Goal: Information Seeking & Learning: Learn about a topic

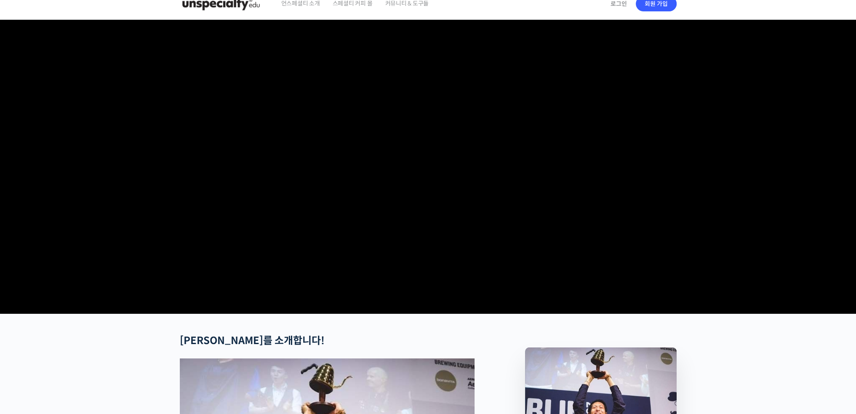
drag, startPoint x: 775, startPoint y: 180, endPoint x: 775, endPoint y: 203, distance: 22.7
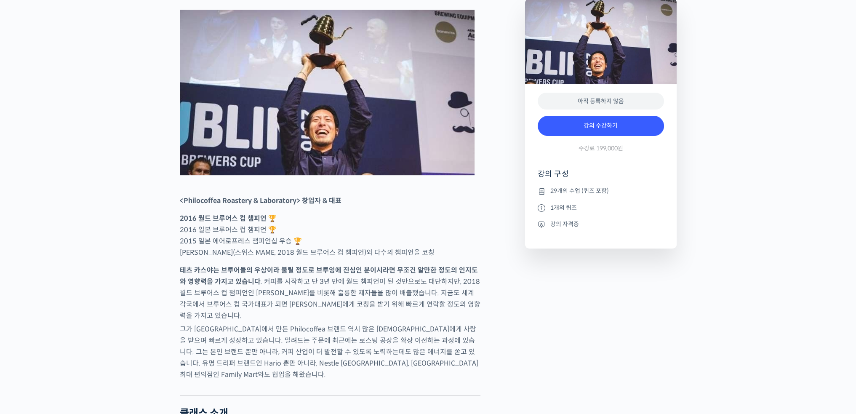
drag, startPoint x: 745, startPoint y: 272, endPoint x: 745, endPoint y: 276, distance: 4.2
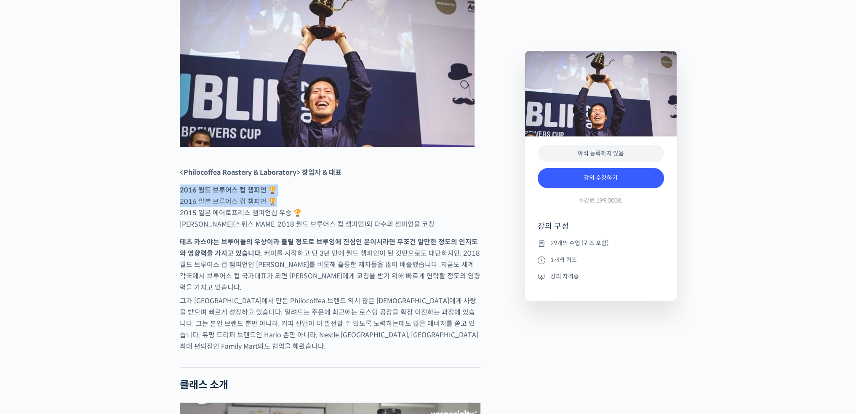
drag, startPoint x: 176, startPoint y: 224, endPoint x: 272, endPoint y: 230, distance: 96.7
click at [272, 230] on p "2016 월드 브루어스 컵 챔피언 🏆 2016 일본 브루어스 컵 챔피언 🏆 2015 일본 에어로프레스 챔피언십 우승 🏆 [PERSON_NAME…" at bounding box center [330, 206] width 301 height 45
drag, startPoint x: 175, startPoint y: 223, endPoint x: 277, endPoint y: 229, distance: 102.1
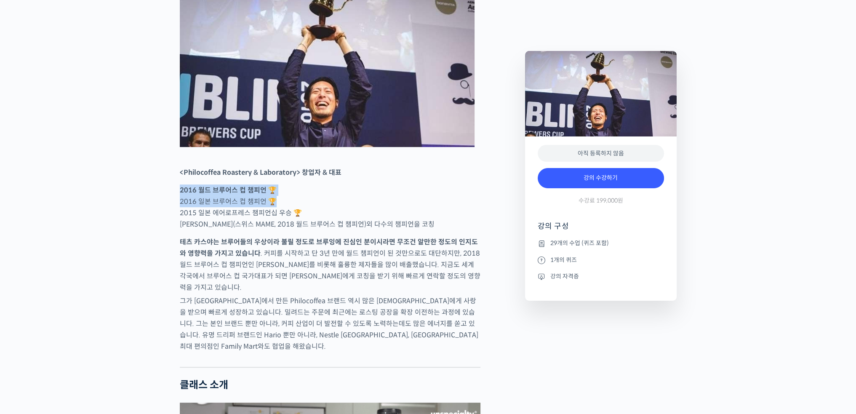
click at [277, 229] on p "2016 월드 브루어스 컵 챔피언 🏆 2016 일본 브루어스 컵 챔피언 🏆 2015 일본 에어로프레스 챔피언십 우승 🏆 [PERSON_NAME…" at bounding box center [330, 206] width 301 height 45
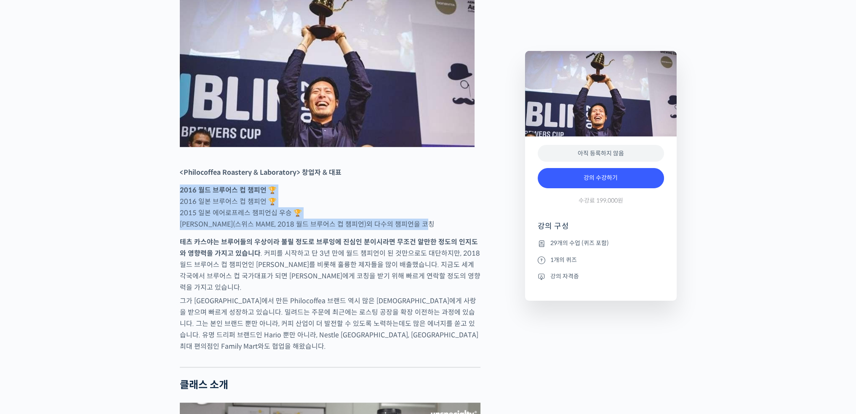
drag, startPoint x: 305, startPoint y: 210, endPoint x: 460, endPoint y: 254, distance: 161.1
click at [460, 230] on p "2016 월드 브루어스 컵 챔피언 🏆 2016 일본 브루어스 컵 챔피언 🏆 2015 일본 에어로프레스 챔피언십 우승 🏆 [PERSON_NAME…" at bounding box center [330, 206] width 301 height 45
drag, startPoint x: 441, startPoint y: 205, endPoint x: 448, endPoint y: 256, distance: 51.0
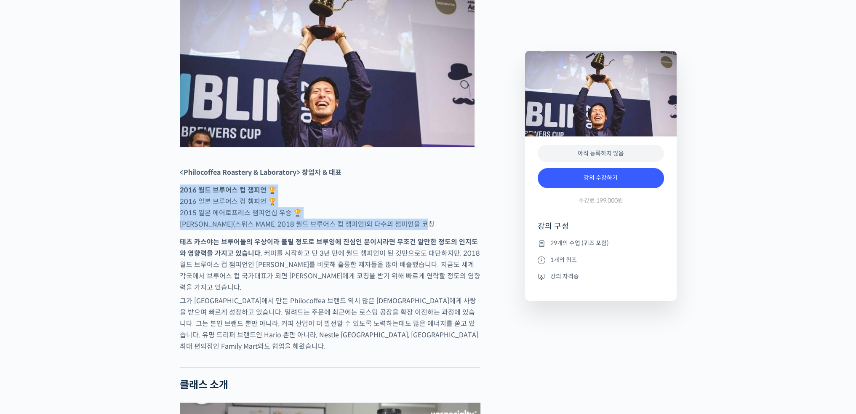
click at [448, 230] on p "2016 월드 브루어스 컵 챔피언 🏆 2016 일본 브루어스 컵 챔피언 🏆 2015 일본 에어로프레스 챔피언십 우승 🏆 [PERSON_NAME…" at bounding box center [330, 206] width 301 height 45
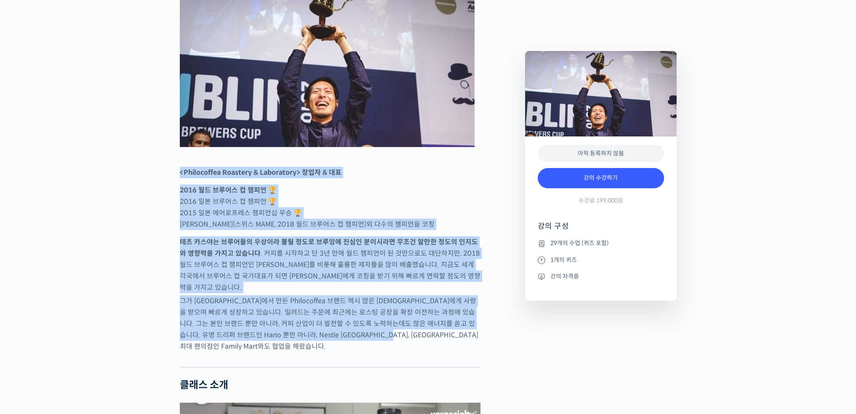
drag, startPoint x: 177, startPoint y: 202, endPoint x: 451, endPoint y: 358, distance: 315.4
click at [451, 352] on p "그가 [GEOGRAPHIC_DATA]에서 만든 Philocoffea 브랜드 역시 많은 [DEMOGRAPHIC_DATA]에게 사랑을 받으며 빠르…" at bounding box center [330, 323] width 301 height 57
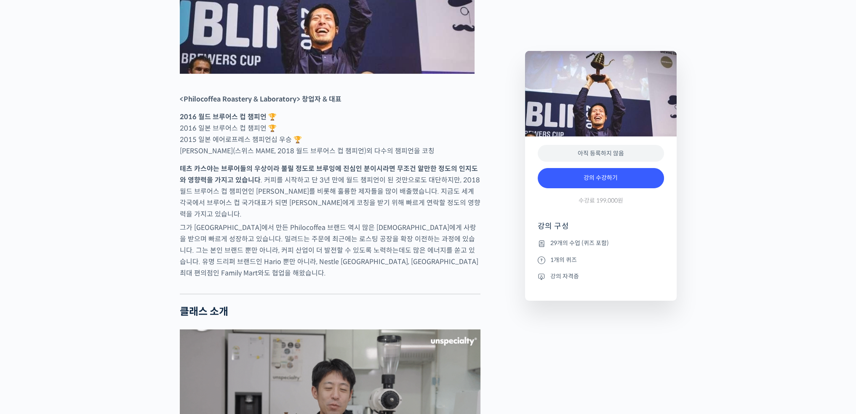
scroll to position [473, 0]
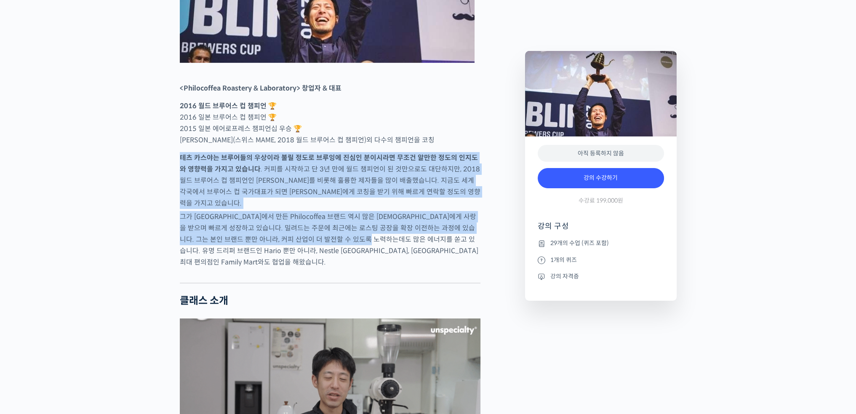
drag, startPoint x: 176, startPoint y: 190, endPoint x: 390, endPoint y: 263, distance: 225.6
drag, startPoint x: 390, startPoint y: 263, endPoint x: 398, endPoint y: 242, distance: 22.1
click at [390, 263] on p "그가 [GEOGRAPHIC_DATA]에서 만든 Philocoffea 브랜드 역시 많은 [DEMOGRAPHIC_DATA]에게 사랑을 받으며 빠르…" at bounding box center [330, 239] width 301 height 57
click at [433, 174] on strong "테츠 카스야는 브루어들의 우상이라 불릴 정도로 브루잉에 진심인 분이시라면 무조건 알만한 정도의 인지도와 영향력을 가지고 있습니다" at bounding box center [329, 163] width 298 height 20
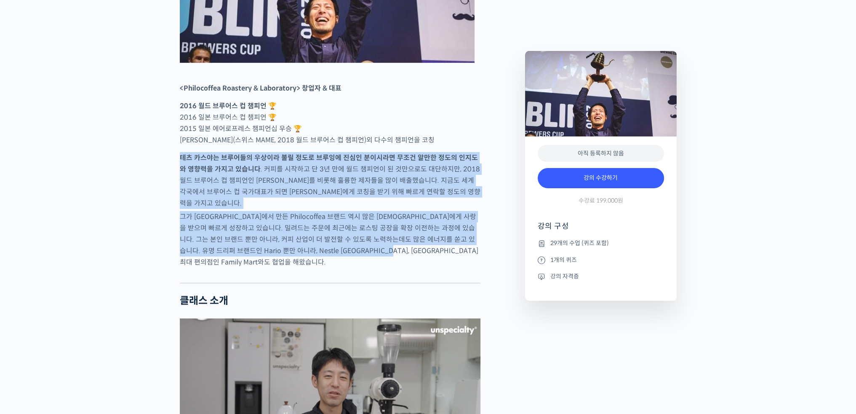
drag, startPoint x: 441, startPoint y: 179, endPoint x: 442, endPoint y: 266, distance: 87.2
click at [442, 266] on p "그가 [GEOGRAPHIC_DATA]에서 만든 Philocoffea 브랜드 역시 많은 [DEMOGRAPHIC_DATA]에게 사랑을 받으며 빠르…" at bounding box center [330, 239] width 301 height 57
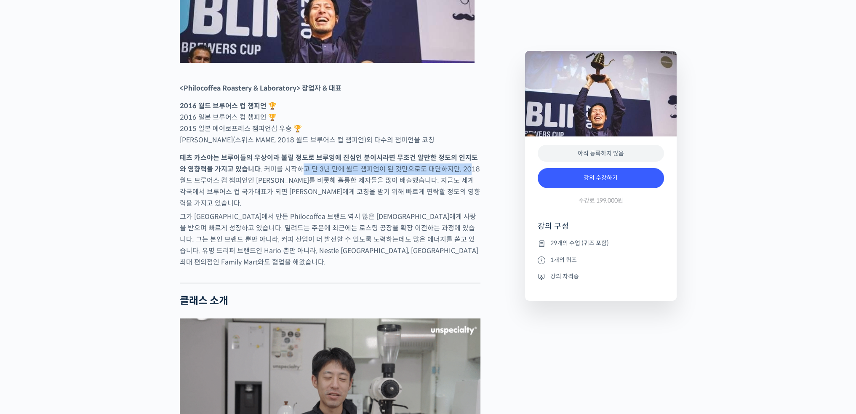
drag, startPoint x: 297, startPoint y: 200, endPoint x: 455, endPoint y: 205, distance: 158.4
click at [455, 205] on p "테츠 카스야는 브루어들의 우상이라 불릴 정도로 브루잉에 진심인 분이시라면 무조건 알만한 정도의 인지도와 영향력을 가지고 있습니다 . 커피를 시…" at bounding box center [330, 180] width 301 height 57
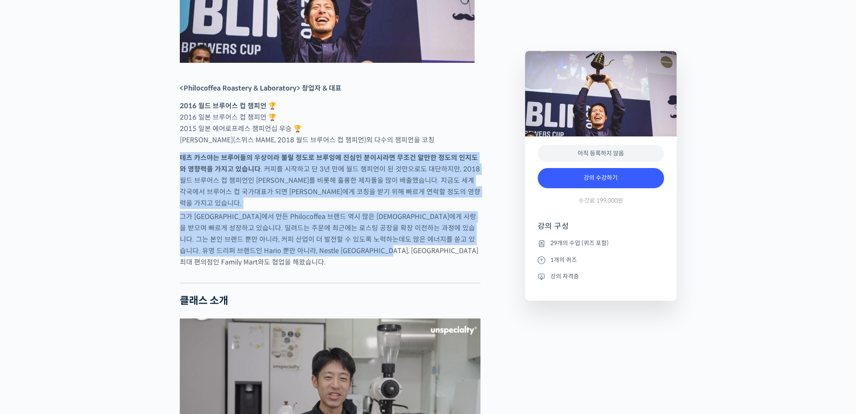
drag, startPoint x: 473, startPoint y: 208, endPoint x: 453, endPoint y: 270, distance: 66.1
click at [453, 268] on p "그가 [GEOGRAPHIC_DATA]에서 만든 Philocoffea 브랜드 역시 많은 [DEMOGRAPHIC_DATA]에게 사랑을 받으며 빠르…" at bounding box center [330, 239] width 301 height 57
drag, startPoint x: 461, startPoint y: 174, endPoint x: 448, endPoint y: 270, distance: 97.3
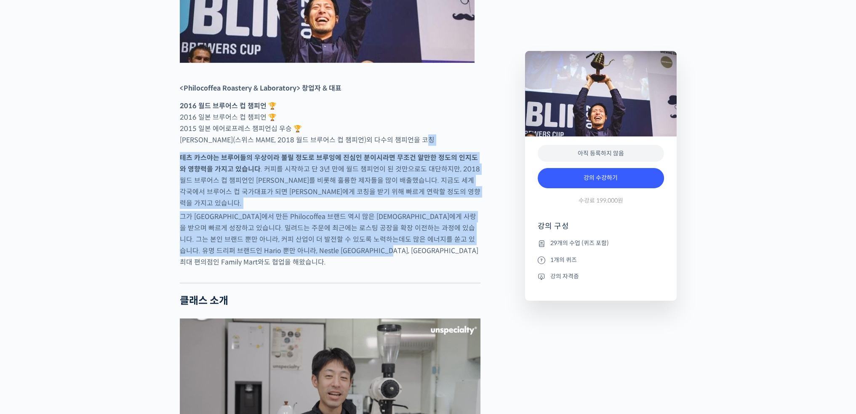
click at [448, 268] on p "그가 [GEOGRAPHIC_DATA]에서 만든 Philocoffea 브랜드 역시 많은 [DEMOGRAPHIC_DATA]에게 사랑을 받으며 빠르…" at bounding box center [330, 239] width 301 height 57
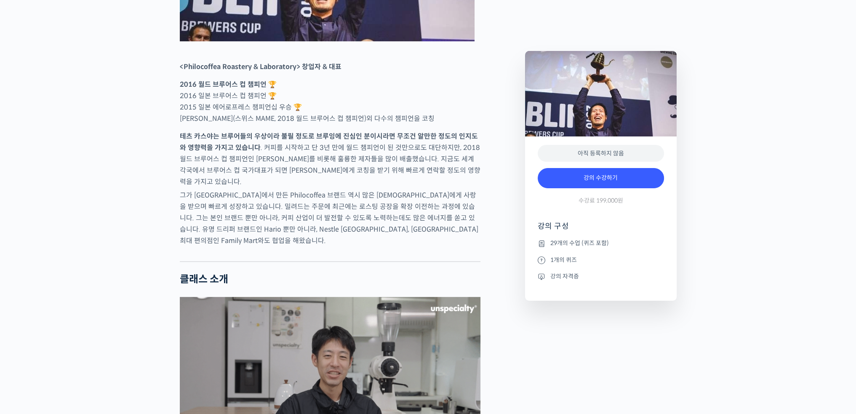
scroll to position [711, 0]
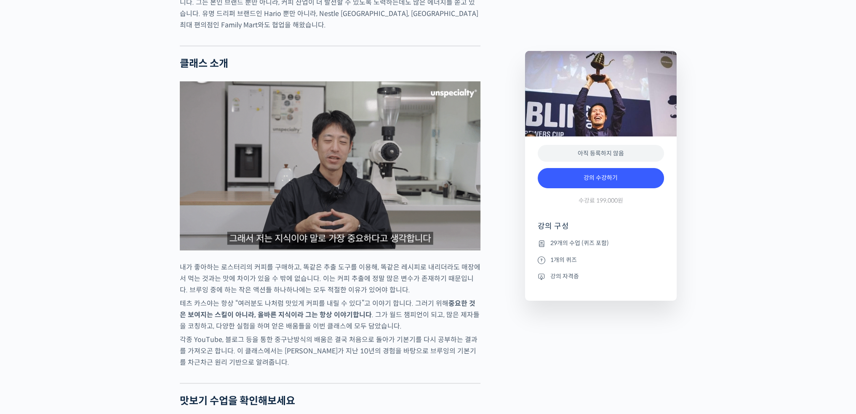
drag, startPoint x: 452, startPoint y: 195, endPoint x: 438, endPoint y: 281, distance: 87.3
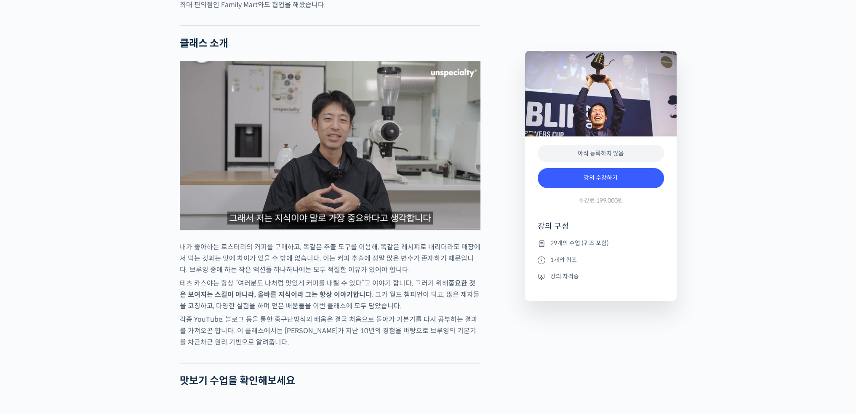
scroll to position [795, 0]
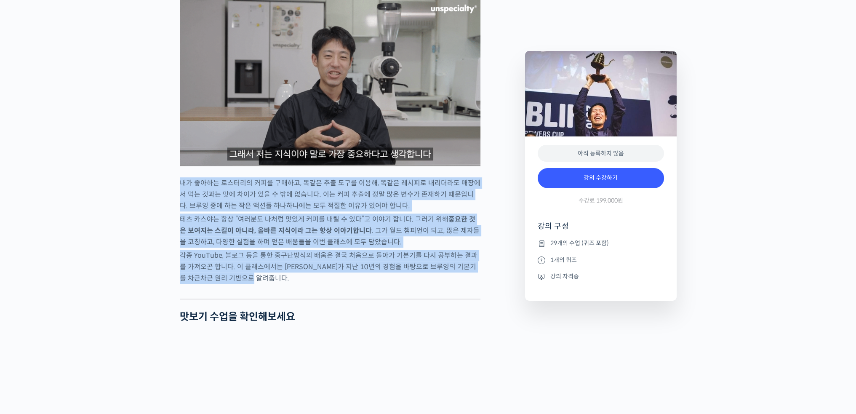
drag, startPoint x: 167, startPoint y: 190, endPoint x: 305, endPoint y: 286, distance: 168.0
click at [305, 284] on p "각종 YouTube, 블로그 등을 통한 중구난방식의 배움은 결국 처음으로 돌아가 기본기를 다시 공부하는 결과를 가져오곤 합니다. 이 클래스에서…" at bounding box center [330, 267] width 301 height 34
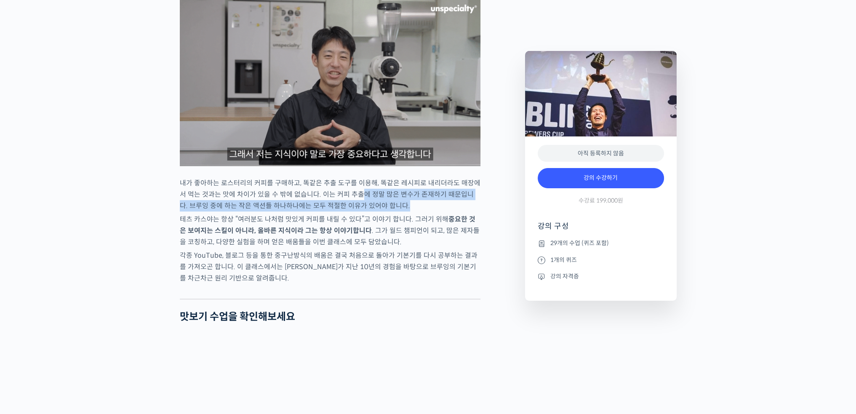
drag, startPoint x: 349, startPoint y: 202, endPoint x: 478, endPoint y: 213, distance: 129.4
click at [478, 211] on p "내가 좋아하는 로스터리의 커피를 구매하고, 똑같은 추출 도구를 이용해, 똑같은 레시피로 내리더라도 매장에서 먹는 것과는 맛에 차이가 있을 수 …" at bounding box center [330, 194] width 301 height 34
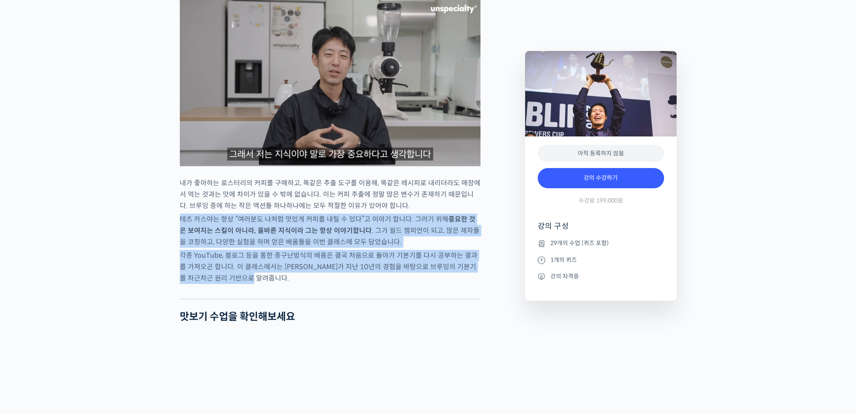
drag, startPoint x: 179, startPoint y: 230, endPoint x: 263, endPoint y: 289, distance: 102.8
click at [263, 284] on p "각종 YouTube, 블로그 등을 통한 중구난방식의 배움은 결국 처음으로 돌아가 기본기를 다시 공부하는 결과를 가져오곤 합니다. 이 클래스에서…" at bounding box center [330, 267] width 301 height 34
drag, startPoint x: 422, startPoint y: 219, endPoint x: 406, endPoint y: 281, distance: 64.4
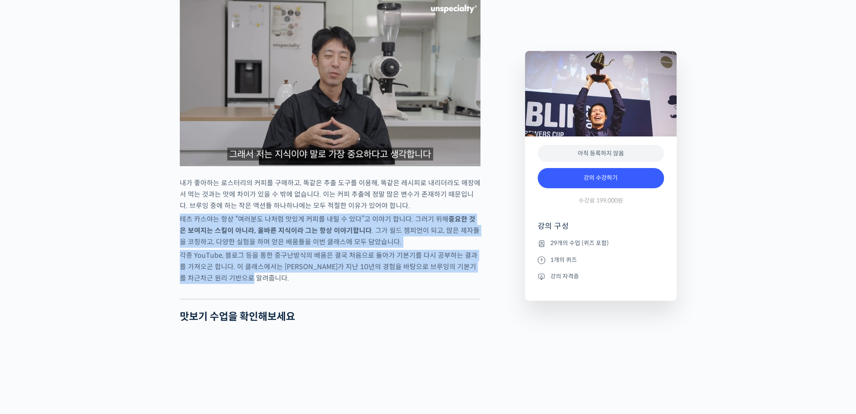
click at [406, 281] on p "각종 YouTube, 블로그 등을 통한 중구난방식의 배움은 결국 처음으로 돌아가 기본기를 다시 공부하는 결과를 가져오곤 합니다. 이 클래스에서…" at bounding box center [330, 267] width 301 height 34
drag, startPoint x: 415, startPoint y: 223, endPoint x: 395, endPoint y: 284, distance: 64.6
click at [395, 284] on p "각종 YouTube, 블로그 등을 통한 중구난방식의 배움은 결국 처음으로 돌아가 기본기를 다시 공부하는 결과를 가져오곤 합니다. 이 클래스에서…" at bounding box center [330, 267] width 301 height 34
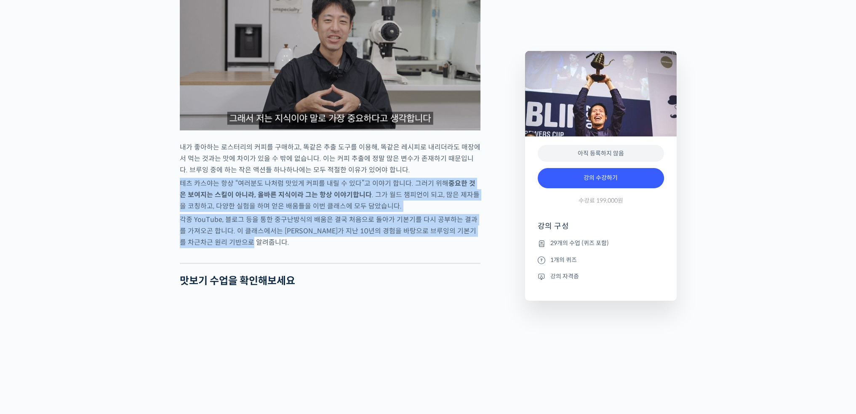
scroll to position [963, 0]
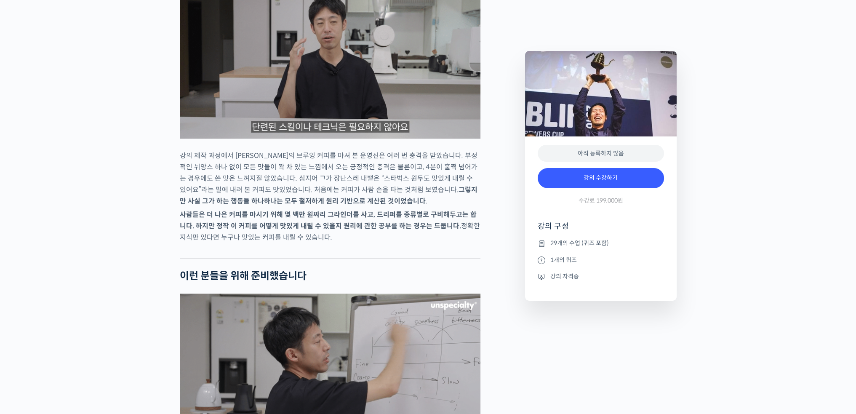
scroll to position [1395, 0]
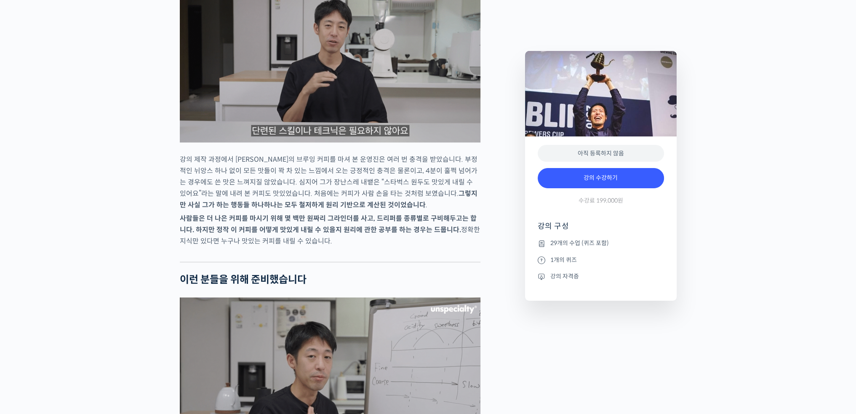
drag, startPoint x: 178, startPoint y: 164, endPoint x: 340, endPoint y: 252, distance: 184.9
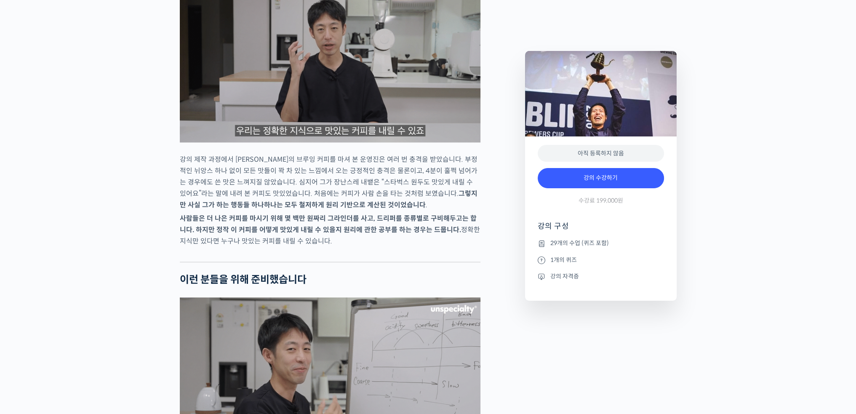
click at [340, 247] on p "사람들은 더 나은 커피를 마시기 위해 몇 백만 원짜리 그라인더를 사고, 드리퍼를 종류별로 구비해두고는 합니다. 하지만 정작 이 커피를 어떻게 …" at bounding box center [330, 230] width 301 height 34
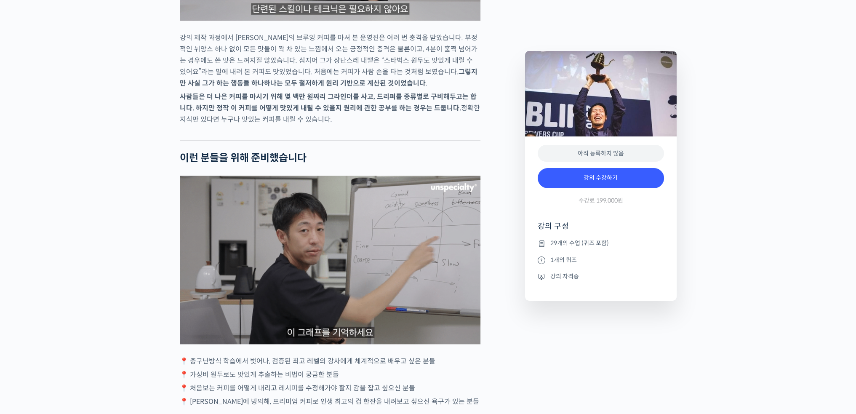
drag, startPoint x: 374, startPoint y: 284, endPoint x: 372, endPoint y: 294, distance: 9.4
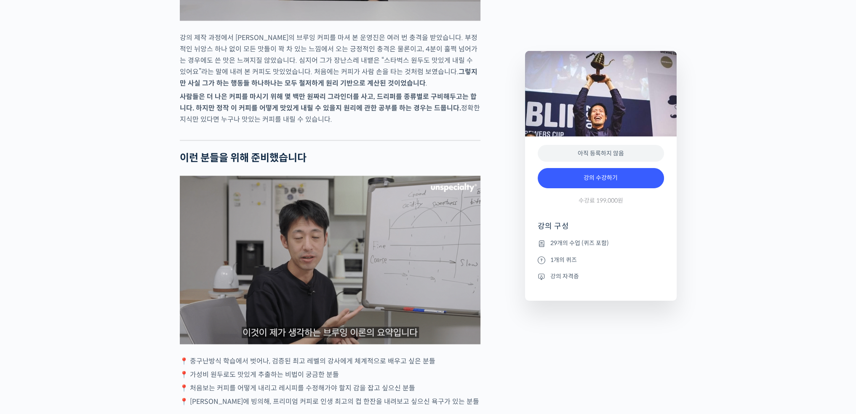
scroll to position [1620, 0]
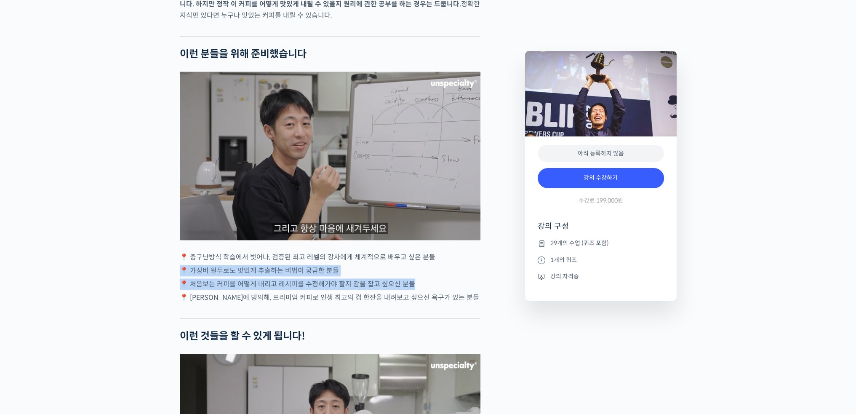
drag, startPoint x: 433, startPoint y: 260, endPoint x: 471, endPoint y: 296, distance: 52.1
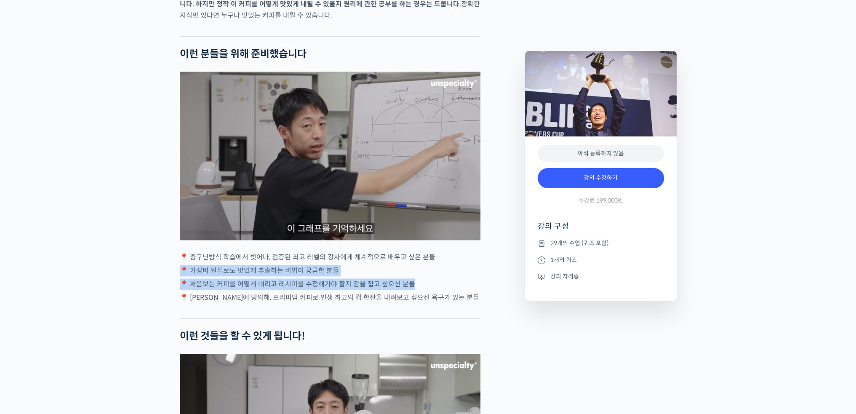
click at [471, 296] on div "[PERSON_NAME]를 소개합니다! <Philocoffea Roastery & Laboratory> 창업자 & 대표 2016 월드 브루어스…" at bounding box center [330, 325] width 301 height 3197
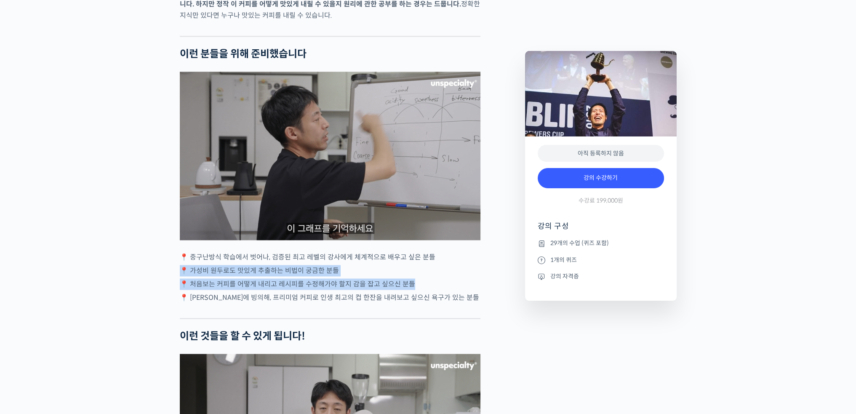
click at [471, 290] on p "📍 처음보는 커피를 어떻게 내리고 레시피를 수정해가야 할지 감을 잡고 싶으신 분들" at bounding box center [330, 283] width 301 height 11
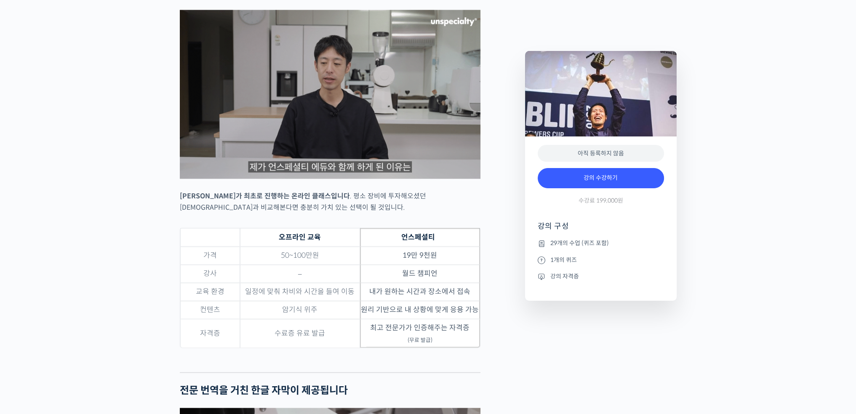
drag, startPoint x: 457, startPoint y: 203, endPoint x: 448, endPoint y: 303, distance: 100.2
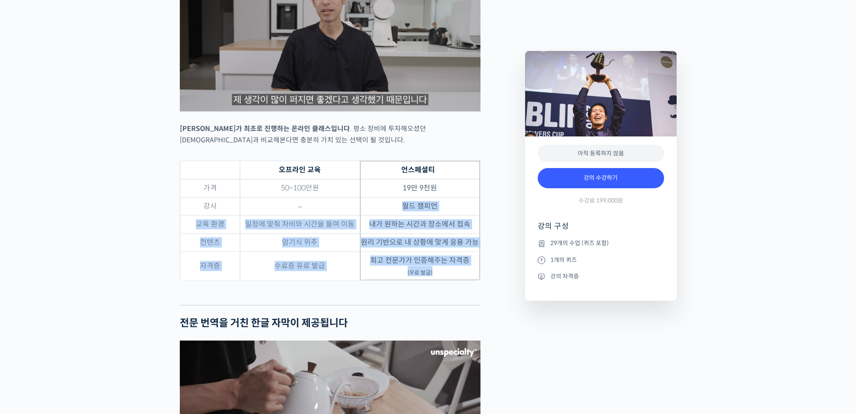
drag, startPoint x: 387, startPoint y: 210, endPoint x: 470, endPoint y: 301, distance: 123.4
click at [484, 294] on div "[PERSON_NAME]를 소개합니다! <Philocoffea Roastery & Laboratory> 창업자 & 대표 2016 월드 브루어스…" at bounding box center [348, 151] width 345 height 4259
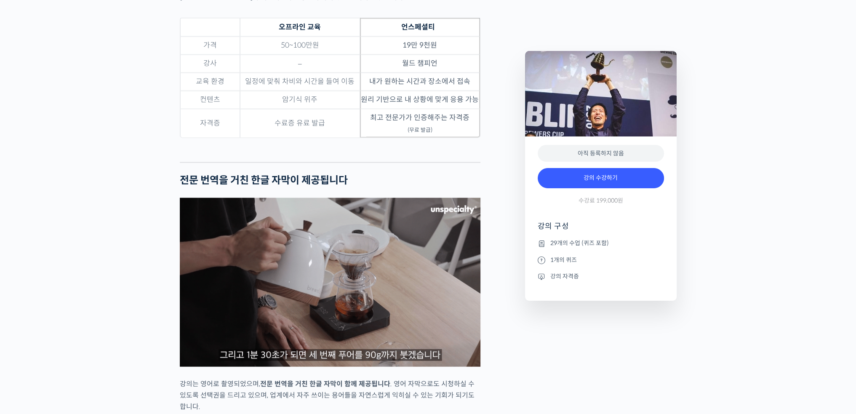
scroll to position [2494, 0]
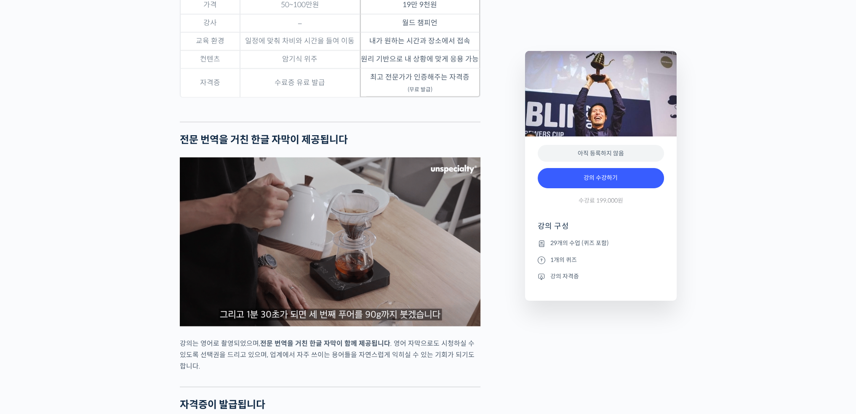
drag, startPoint x: 723, startPoint y: 192, endPoint x: 720, endPoint y: 208, distance: 16.4
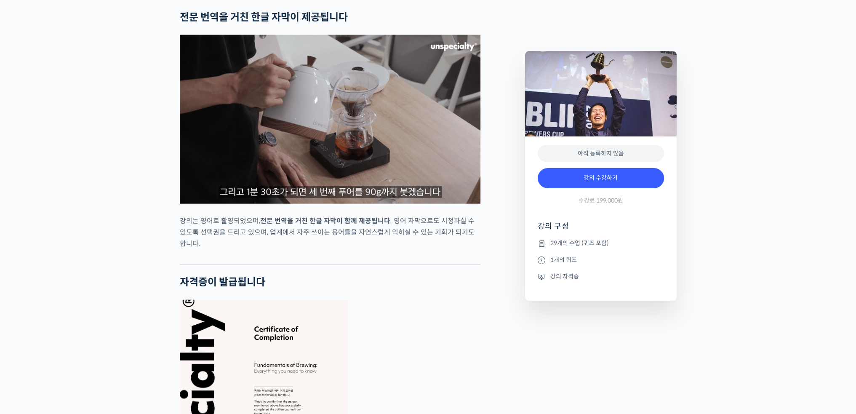
scroll to position [2595, 0]
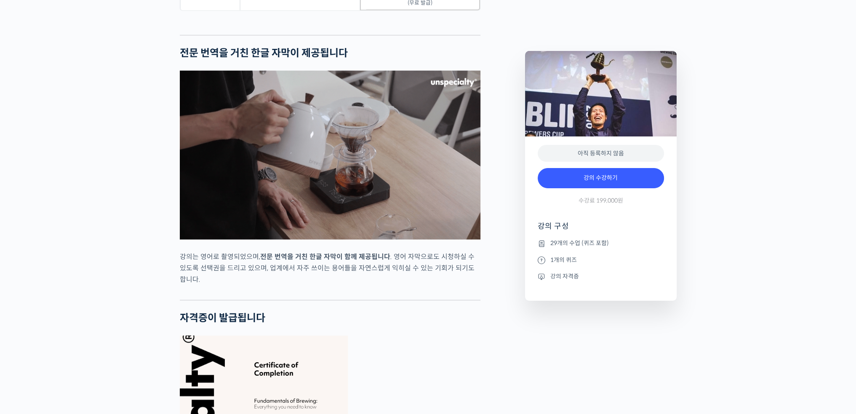
drag, startPoint x: 336, startPoint y: 225, endPoint x: 339, endPoint y: 230, distance: 6.0
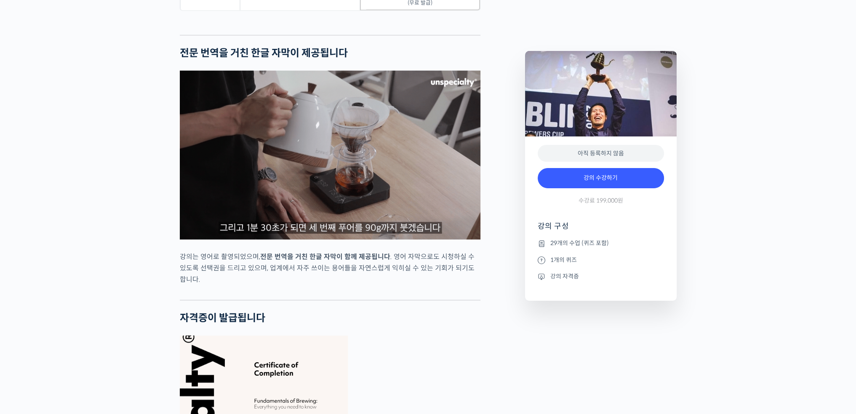
click at [337, 225] on img at bounding box center [330, 155] width 301 height 169
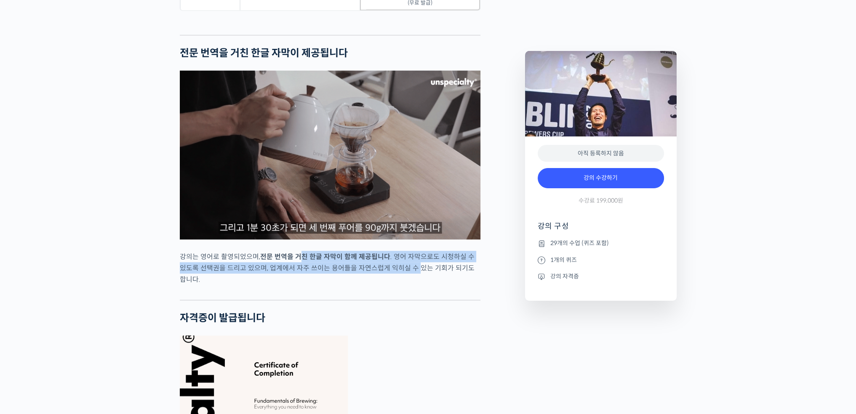
drag, startPoint x: 301, startPoint y: 265, endPoint x: 409, endPoint y: 279, distance: 109.2
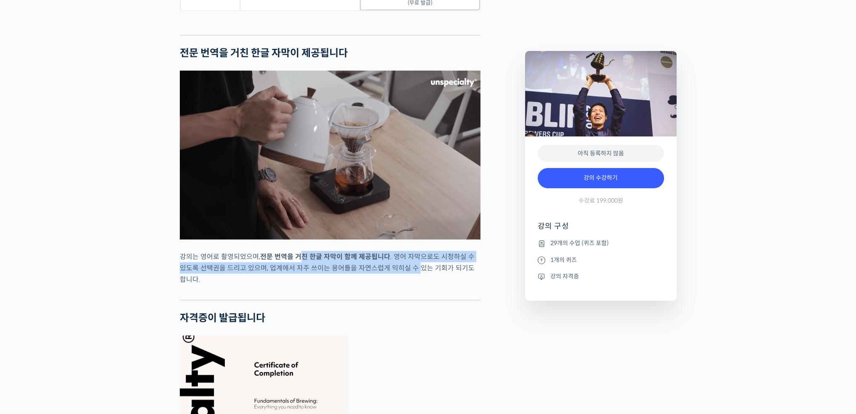
click at [409, 279] on p "강의는 영어로 촬영되었으며, 전문 번역을 거친 한글 자막이 함께 제공됩니다 . 영어 자막으로도 시청하실 수 있도록 선택권을 드리고 있으며, 업…" at bounding box center [330, 268] width 301 height 34
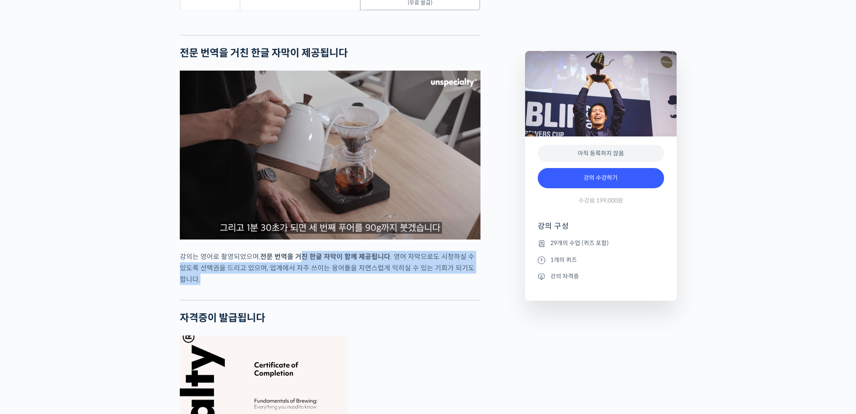
click at [409, 279] on p "강의는 영어로 촬영되었으며, 전문 번역을 거친 한글 자막이 함께 제공됩니다 . 영어 자막으로도 시청하실 수 있도록 선택권을 드리고 있으며, 업…" at bounding box center [330, 268] width 301 height 34
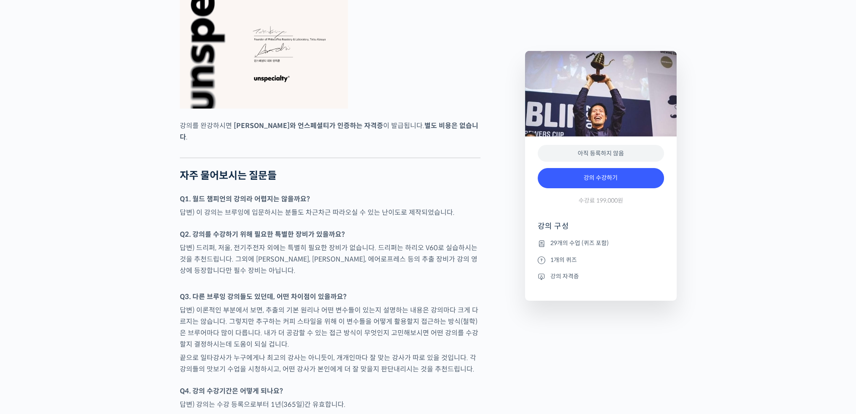
scroll to position [3068, 0]
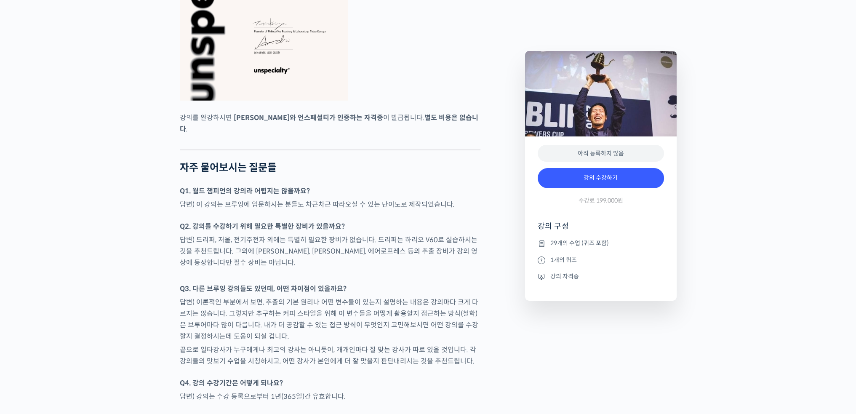
drag, startPoint x: 433, startPoint y: 200, endPoint x: 432, endPoint y: 207, distance: 6.9
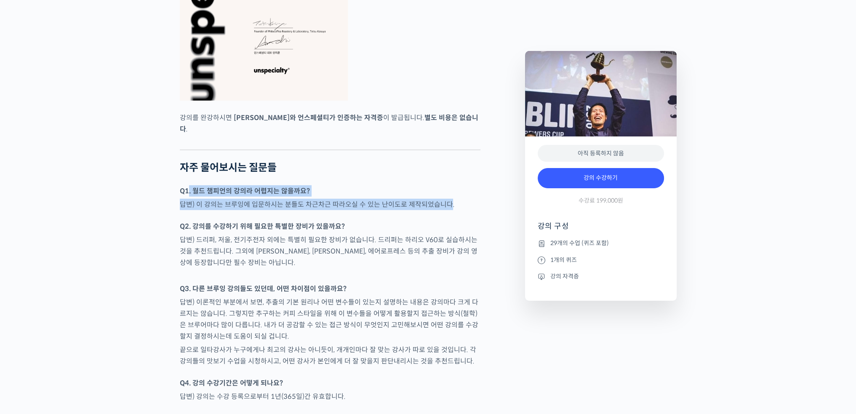
drag, startPoint x: 311, startPoint y: 198, endPoint x: 447, endPoint y: 203, distance: 136.1
click at [447, 203] on p "답변) 이 강의는 브루잉에 입문하시는 분들도 차근차근 따라오실 수 있는 난이도로 제작되었습니다." at bounding box center [330, 204] width 301 height 11
drag, startPoint x: 468, startPoint y: 179, endPoint x: 468, endPoint y: 207, distance: 27.8
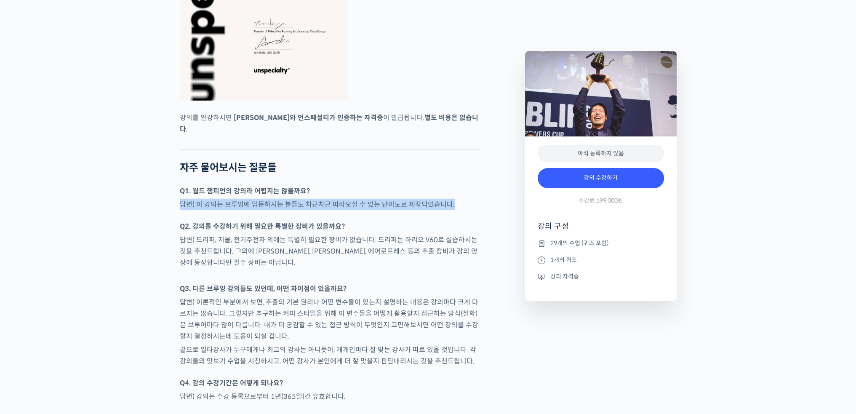
click at [468, 212] on div at bounding box center [330, 216] width 301 height 8
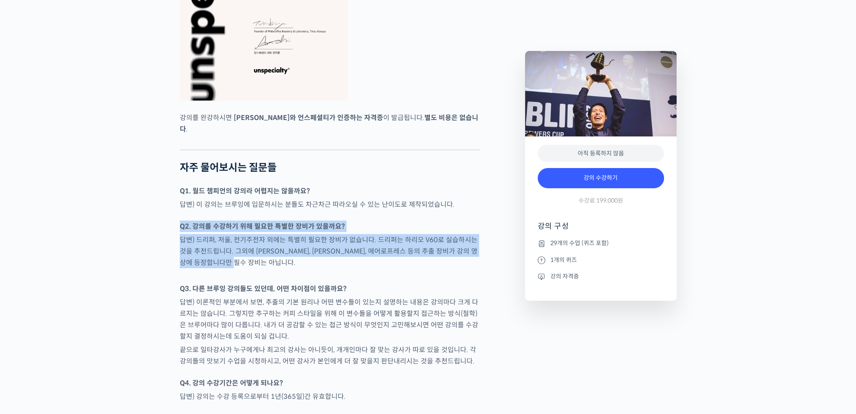
drag, startPoint x: 180, startPoint y: 218, endPoint x: 348, endPoint y: 262, distance: 173.2
click at [348, 262] on p "답변) 드리퍼, 저울, 전기주전자 외에는 특별히 필요한 장비가 없습니다. 드리퍼는 하리오 V60로 실습하시는 것을 추천드립니다. 그외에 [PE…" at bounding box center [330, 251] width 301 height 34
click at [366, 234] on p "답변) 드리퍼, 저울, 전기주전자 외에는 특별히 필요한 장비가 없습니다. 드리퍼는 하리오 V60로 실습하시는 것을 추천드립니다. 그외에 [PE…" at bounding box center [330, 251] width 301 height 34
drag, startPoint x: 369, startPoint y: 216, endPoint x: 372, endPoint y: 259, distance: 42.7
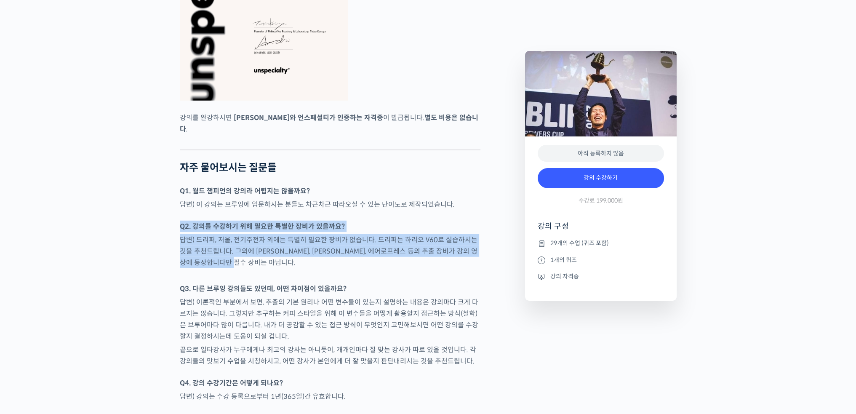
click at [372, 259] on p "답변) 드리퍼, 저울, 전기주전자 외에는 특별히 필요한 장비가 없습니다. 드리퍼는 하리오 V60로 실습하시는 것을 추천드립니다. 그외에 [PE…" at bounding box center [330, 251] width 301 height 34
drag, startPoint x: 195, startPoint y: 232, endPoint x: 410, endPoint y: 256, distance: 215.8
click at [410, 256] on p "답변) 드리퍼, 저울, 전기주전자 외에는 특별히 필요한 장비가 없습니다. 드리퍼는 하리오 V60로 실습하시는 것을 추천드립니다. 그외에 [PE…" at bounding box center [330, 251] width 301 height 34
click at [410, 257] on p "답변) 드리퍼, 저울, 전기주전자 외에는 특별히 필요한 장비가 없습니다. 드리퍼는 하리오 V60로 실습하시는 것을 추천드립니다. 그외에 [PE…" at bounding box center [330, 251] width 301 height 34
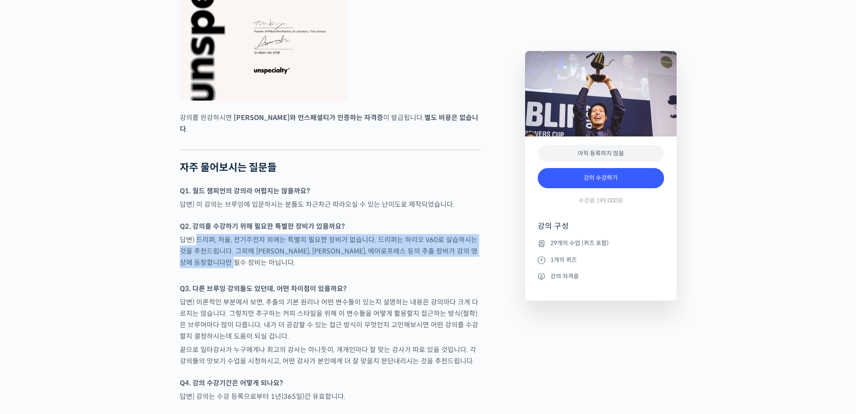
click at [403, 242] on p "답변) 드리퍼, 저울, 전기주전자 외에는 특별히 필요한 장비가 없습니다. 드리퍼는 하리오 V60로 실습하시는 것을 추천드립니다. 그외에 [PE…" at bounding box center [330, 251] width 301 height 34
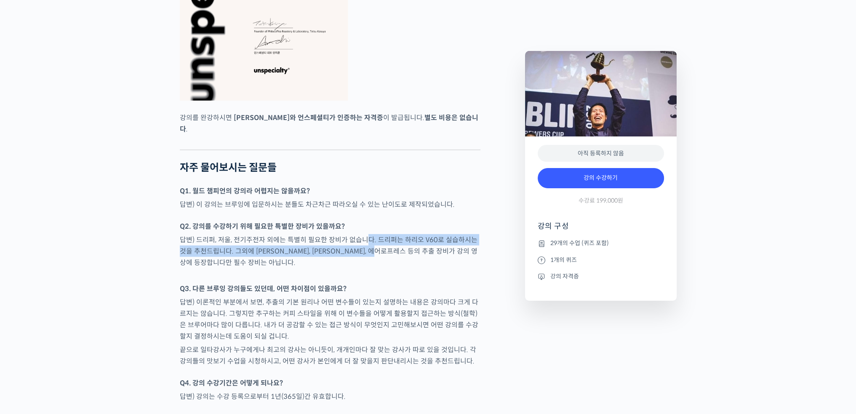
drag, startPoint x: 364, startPoint y: 232, endPoint x: 398, endPoint y: 251, distance: 38.1
click at [398, 251] on p "답변) 드리퍼, 저울, 전기주전자 외에는 특별히 필요한 장비가 없습니다. 드리퍼는 하리오 V60로 실습하시는 것을 추천드립니다. 그외에 [PE…" at bounding box center [330, 251] width 301 height 34
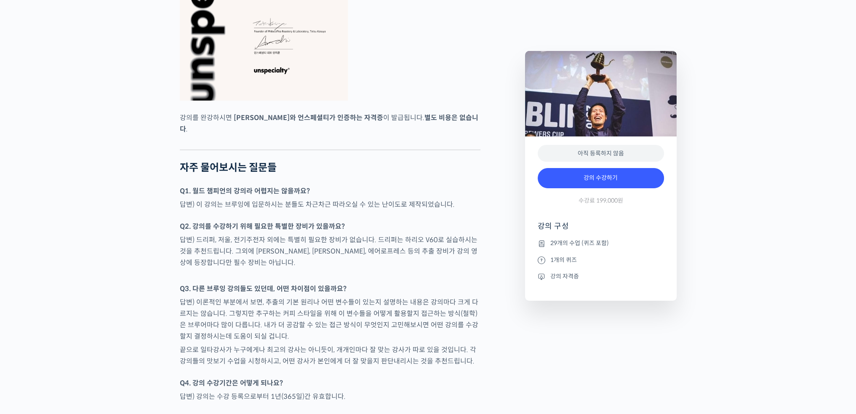
click at [314, 234] on p "답변) 드리퍼, 저울, 전기주전자 외에는 특별히 필요한 장비가 없습니다. 드리퍼는 하리오 V60로 실습하시는 것을 추천드립니다. 그외에 [PE…" at bounding box center [330, 251] width 301 height 34
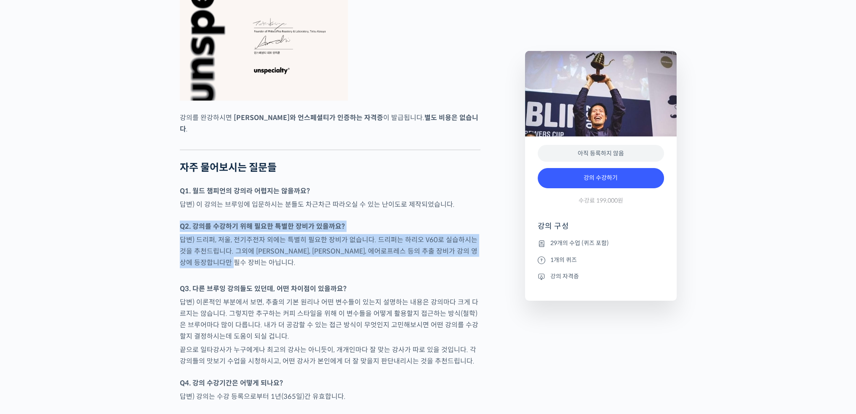
drag, startPoint x: 405, startPoint y: 241, endPoint x: 407, endPoint y: 259, distance: 17.4
click at [407, 259] on p "답변) 드리퍼, 저울, 전기주전자 외에는 특별히 필요한 장비가 없습니다. 드리퍼는 하리오 V60로 실습하시는 것을 추천드립니다. 그외에 [PE…" at bounding box center [330, 251] width 301 height 34
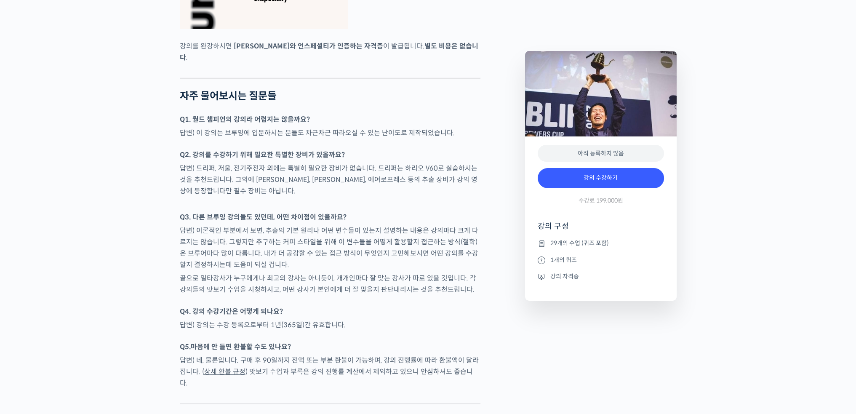
scroll to position [3153, 0]
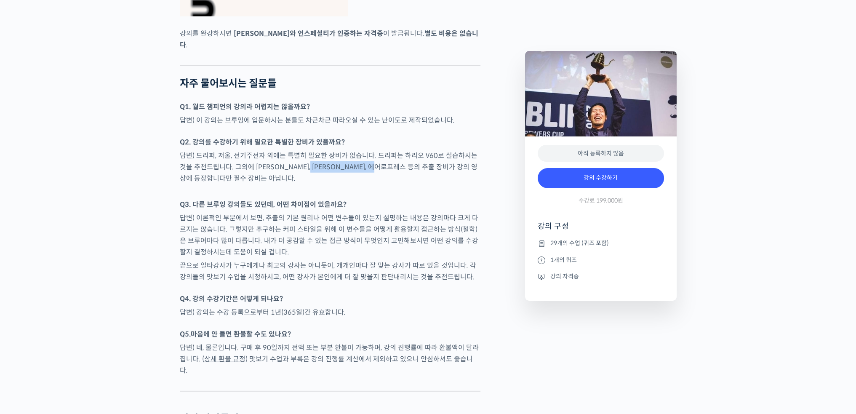
drag, startPoint x: 340, startPoint y: 162, endPoint x: 397, endPoint y: 166, distance: 57.0
click at [397, 166] on p "답변) 드리퍼, 저울, 전기주전자 외에는 특별히 필요한 장비가 없습니다. 드리퍼는 하리오 V60로 실습하시는 것을 추천드립니다. 그외에 [PE…" at bounding box center [330, 167] width 301 height 34
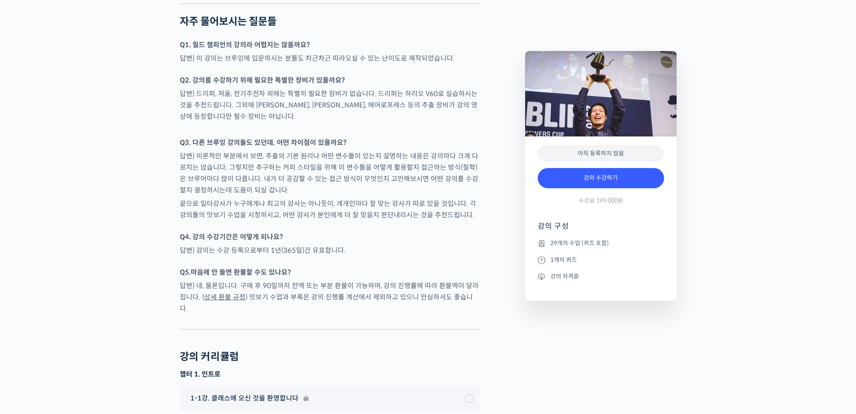
drag, startPoint x: 416, startPoint y: 206, endPoint x: 417, endPoint y: 278, distance: 72.0
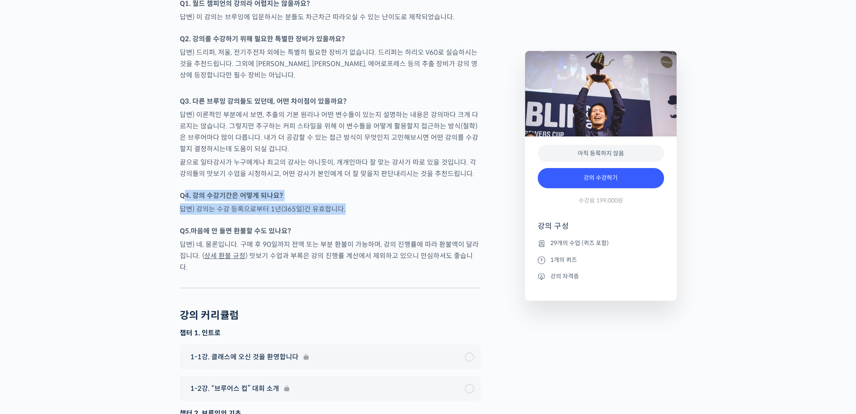
drag, startPoint x: 184, startPoint y: 190, endPoint x: 361, endPoint y: 201, distance: 176.4
click at [361, 203] on p "답변) 강의는 수강 등록으로부터 1년(365일)간 유효합니다." at bounding box center [330, 208] width 301 height 11
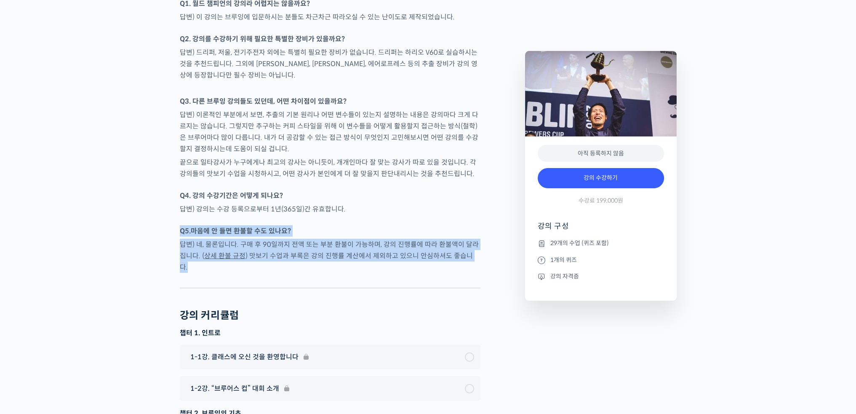
drag, startPoint x: 246, startPoint y: 232, endPoint x: 484, endPoint y: 249, distance: 237.7
drag, startPoint x: 493, startPoint y: 227, endPoint x: 494, endPoint y: 251, distance: 23.2
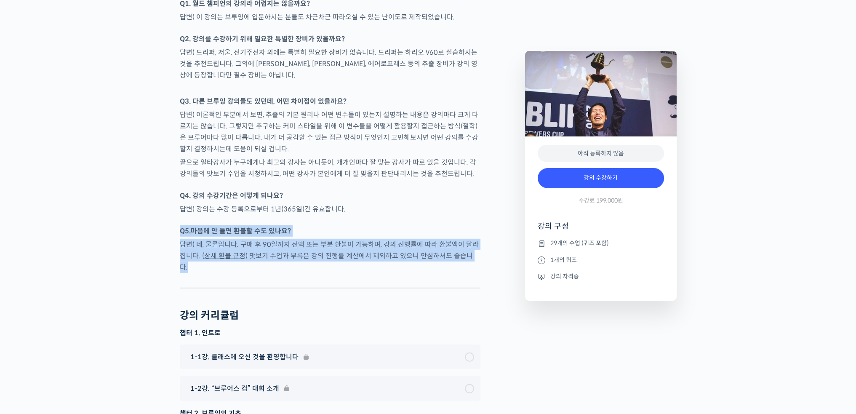
drag, startPoint x: 493, startPoint y: 212, endPoint x: 494, endPoint y: 256, distance: 43.8
drag, startPoint x: 288, startPoint y: 239, endPoint x: 486, endPoint y: 248, distance: 197.7
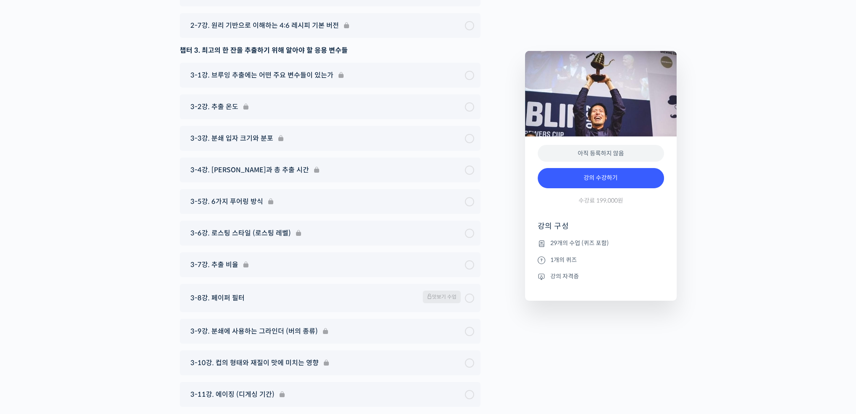
drag, startPoint x: 501, startPoint y: 255, endPoint x: 500, endPoint y: 288, distance: 32.9
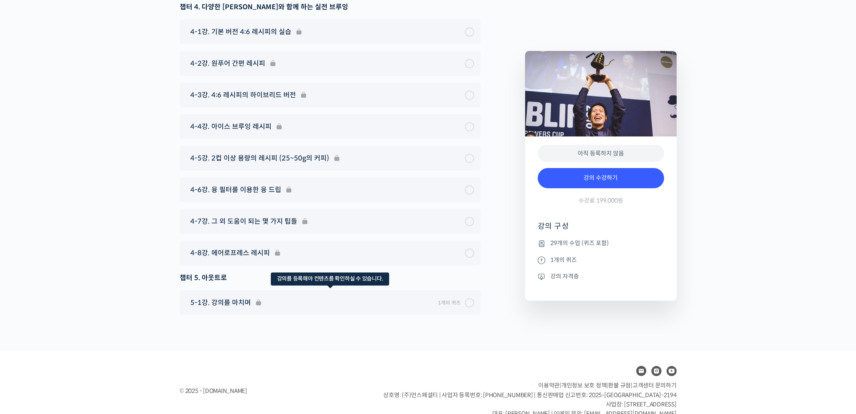
scroll to position [4279, 0]
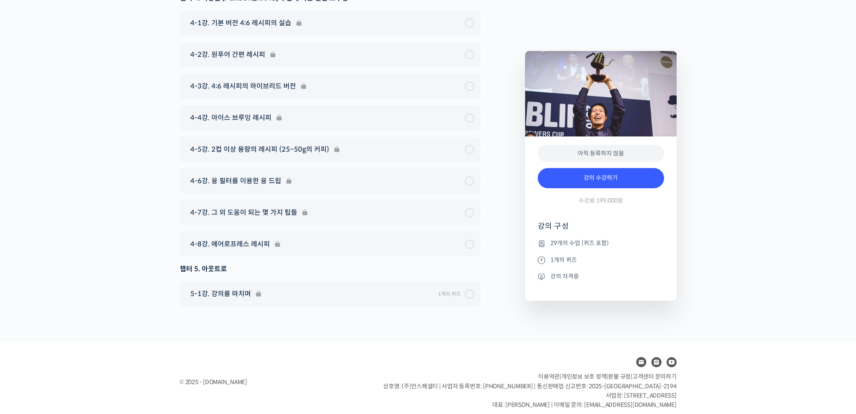
drag, startPoint x: 174, startPoint y: 283, endPoint x: 179, endPoint y: 284, distance: 5.5
